Goal: Obtain resource: Obtain resource

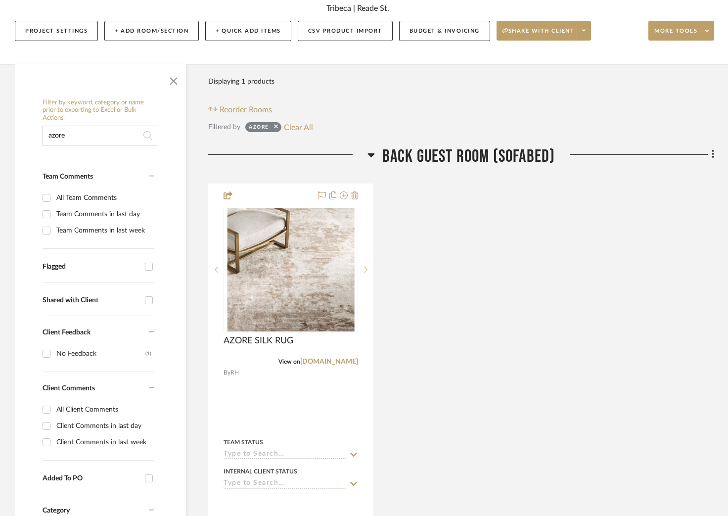
click at [98, 130] on input "azore" at bounding box center [101, 136] width 116 height 20
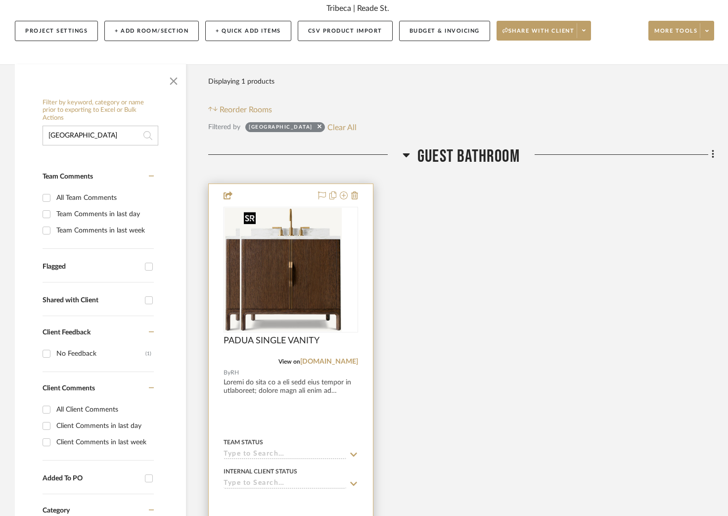
type input "[GEOGRAPHIC_DATA]"
click at [290, 261] on img "0" at bounding box center [276, 270] width 102 height 124
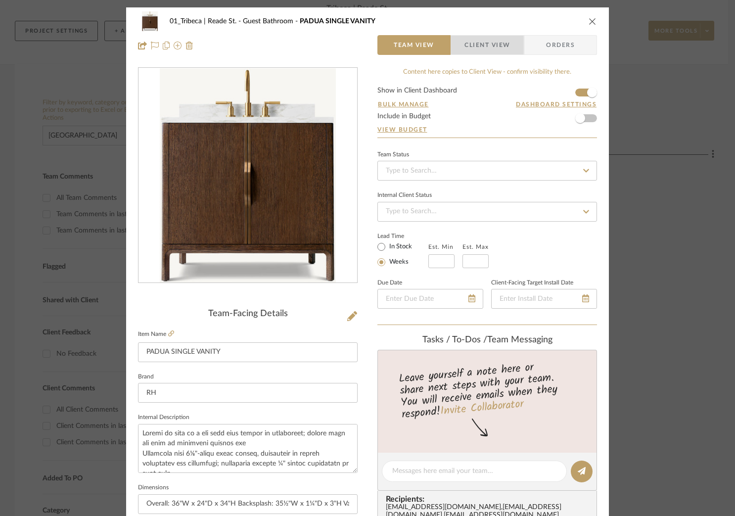
click at [492, 46] on span "Client View" at bounding box center [486, 45] width 45 height 20
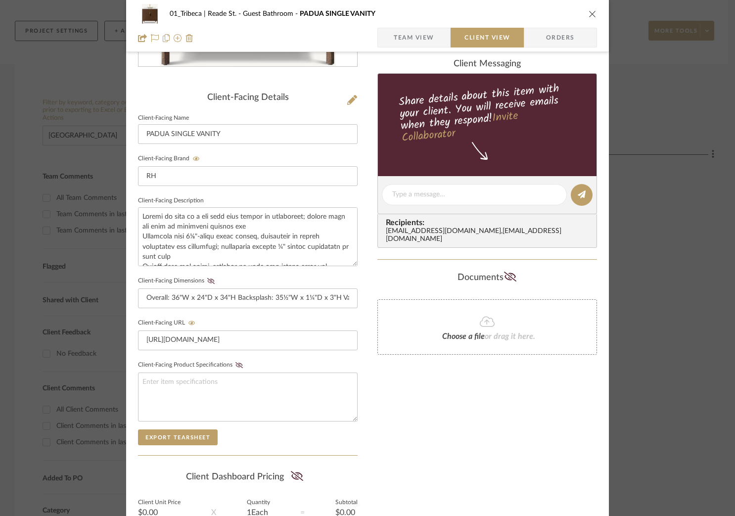
scroll to position [316, 0]
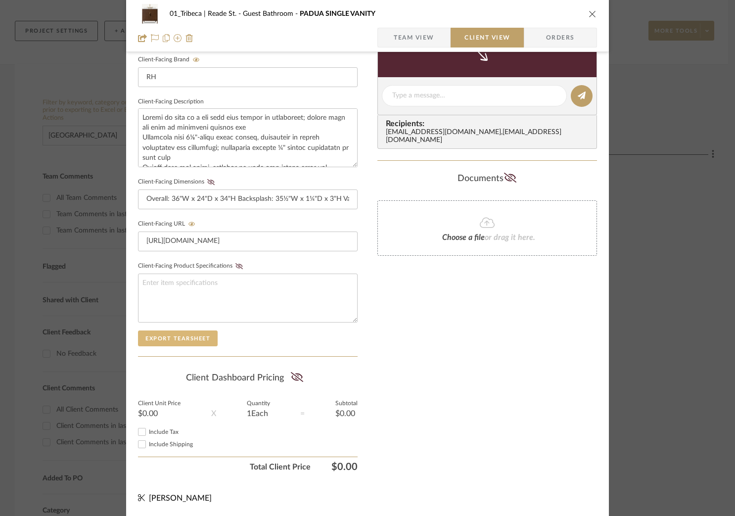
click at [173, 339] on button "Export Tearsheet" at bounding box center [178, 338] width 80 height 16
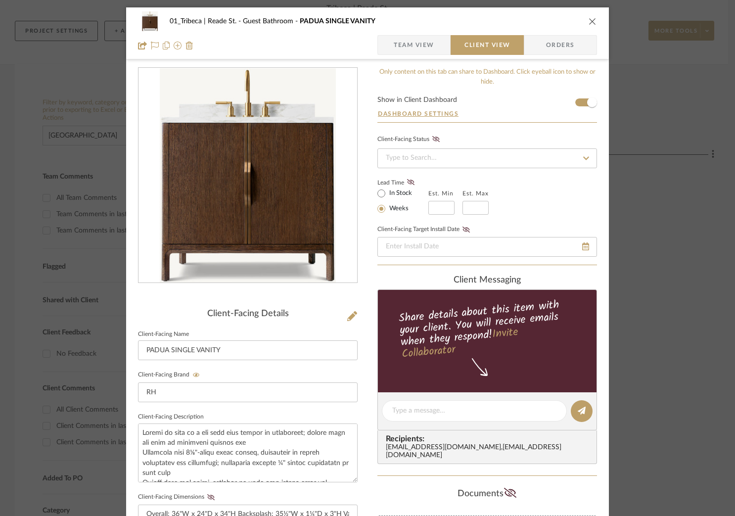
scroll to position [316, 0]
